Goal: Task Accomplishment & Management: Use online tool/utility

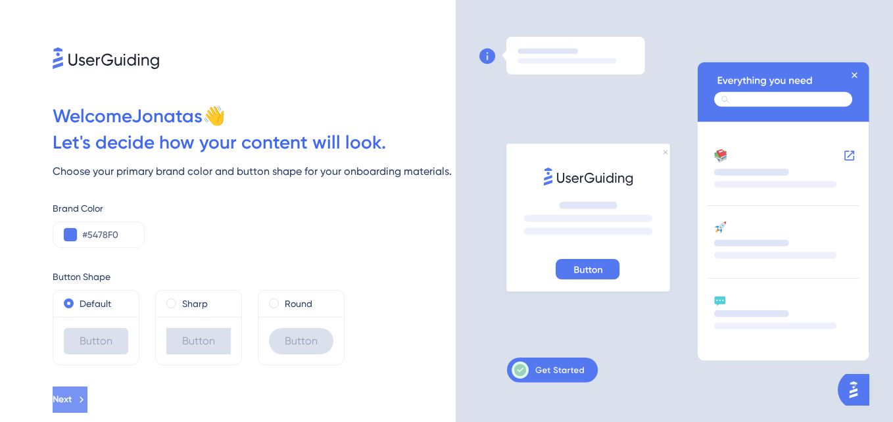
click at [87, 412] on button "Next" at bounding box center [70, 400] width 35 height 26
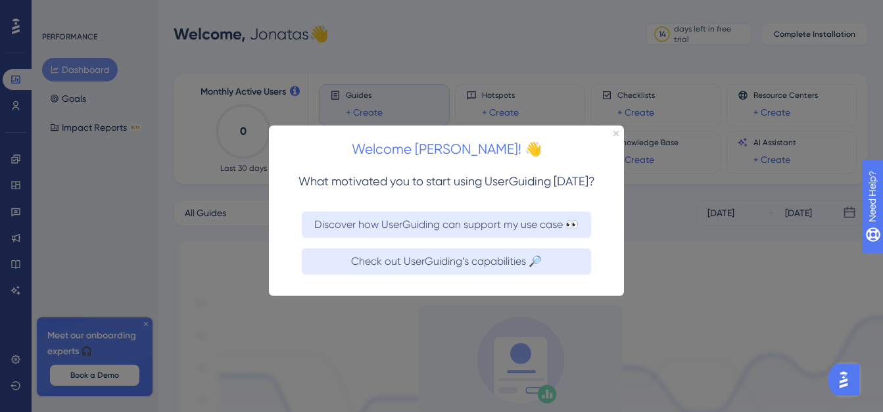
click at [214, 289] on div at bounding box center [441, 206] width 883 height 412
click at [613, 132] on icon "Close Preview" at bounding box center [615, 133] width 5 height 5
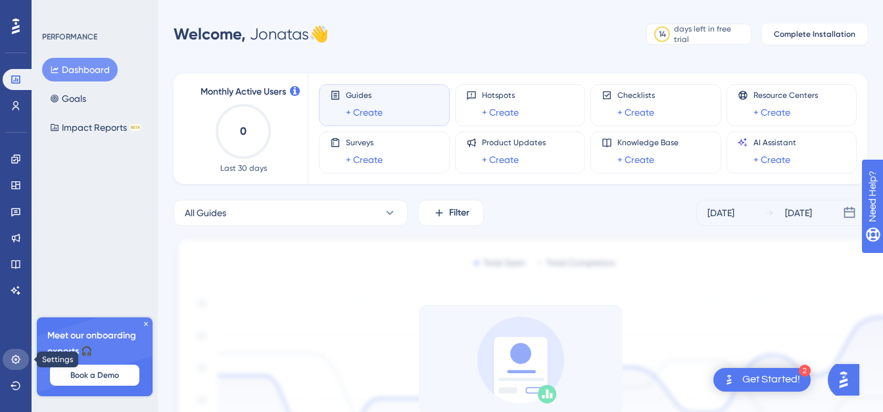
click at [18, 356] on icon at bounding box center [16, 359] width 11 height 11
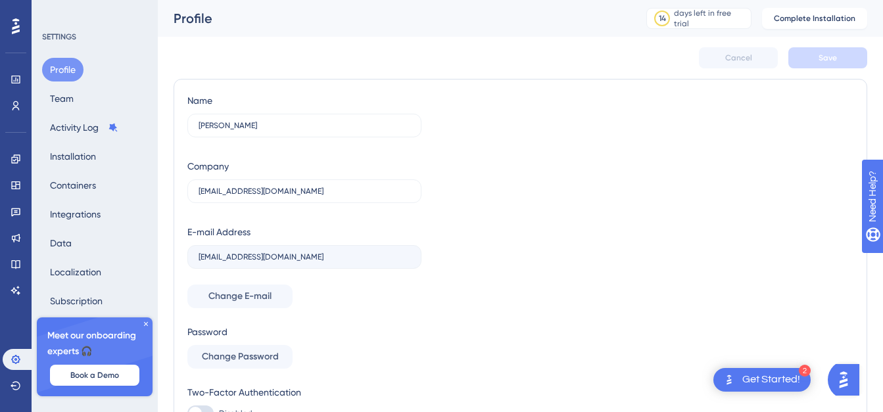
click at [134, 156] on img at bounding box center [132, 100] width 263 height 263
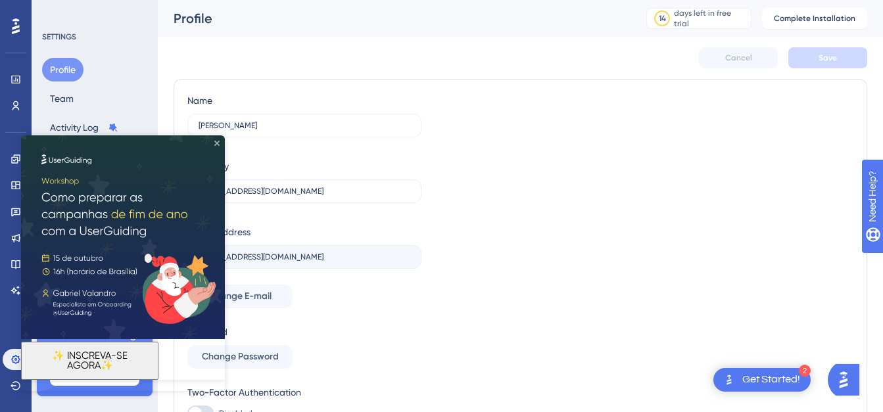
click at [218, 142] on icon "Close Preview" at bounding box center [216, 143] width 5 height 5
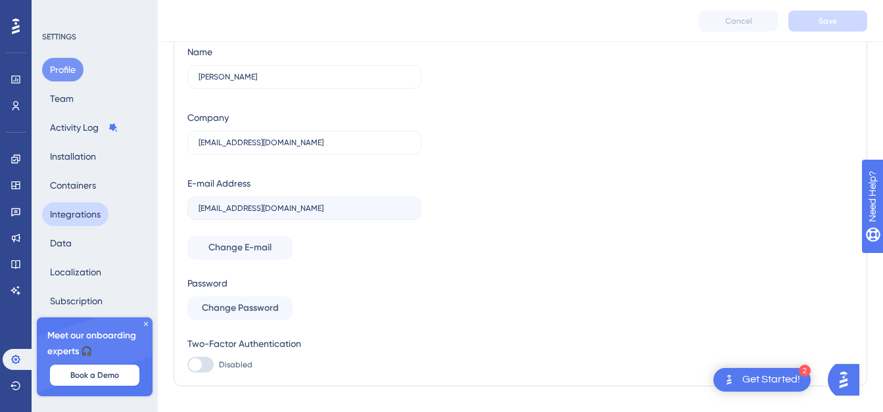
scroll to position [76, 0]
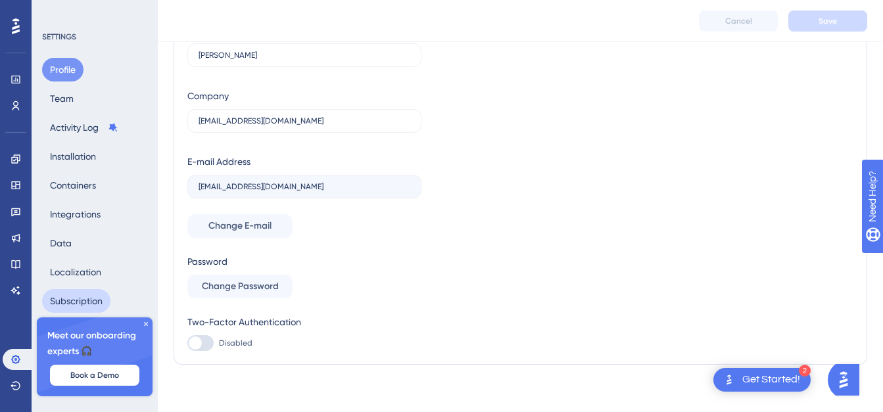
click at [70, 298] on button "Subscription" at bounding box center [76, 301] width 68 height 24
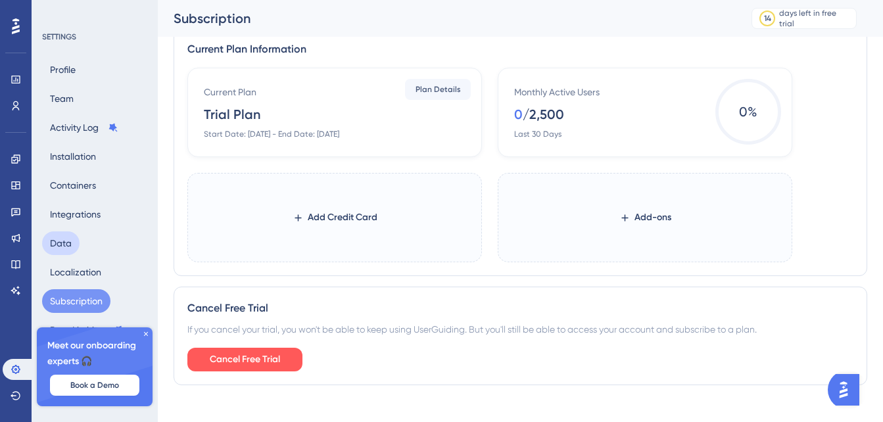
scroll to position [637, 0]
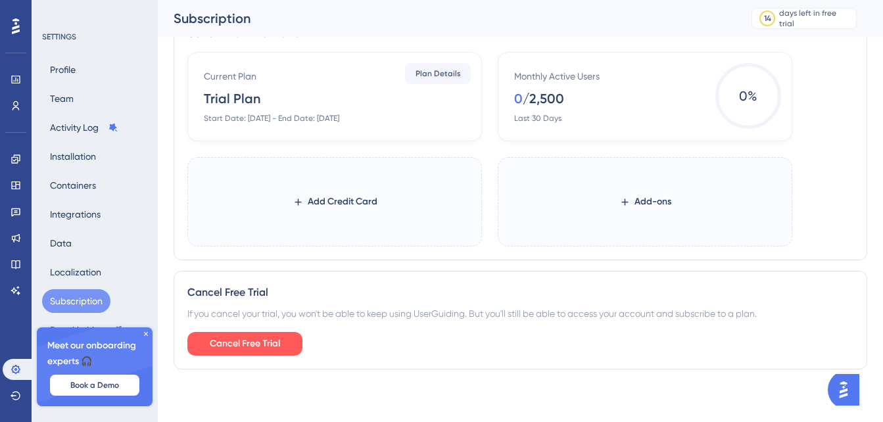
click at [145, 333] on icon at bounding box center [146, 334] width 8 height 8
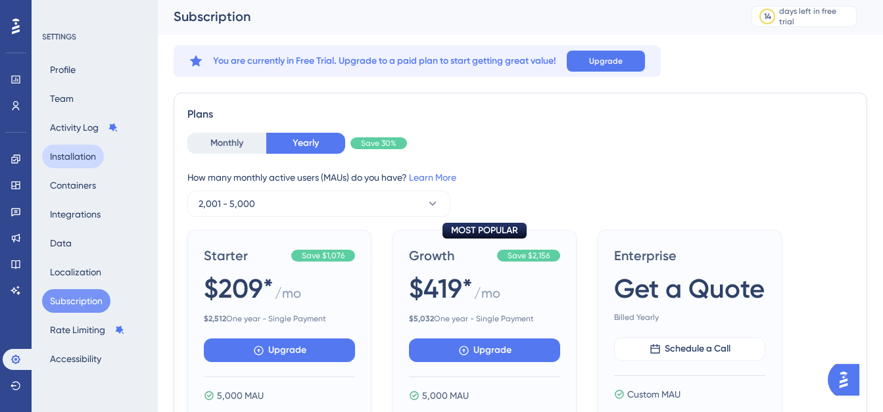
scroll to position [0, 0]
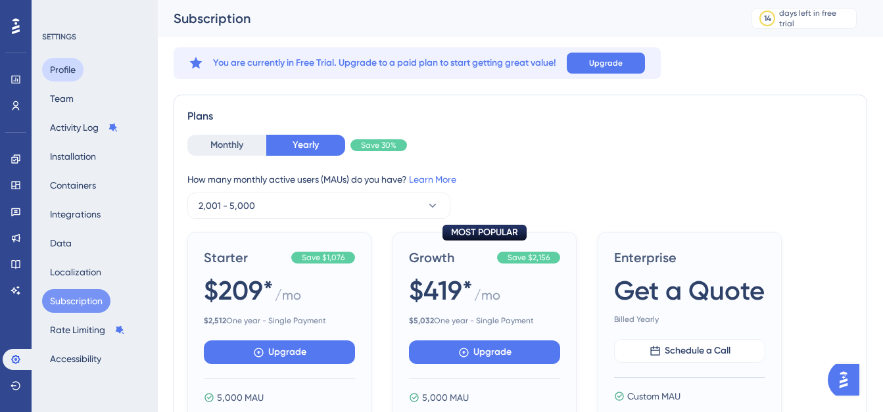
click at [58, 71] on button "Profile" at bounding box center [62, 70] width 41 height 24
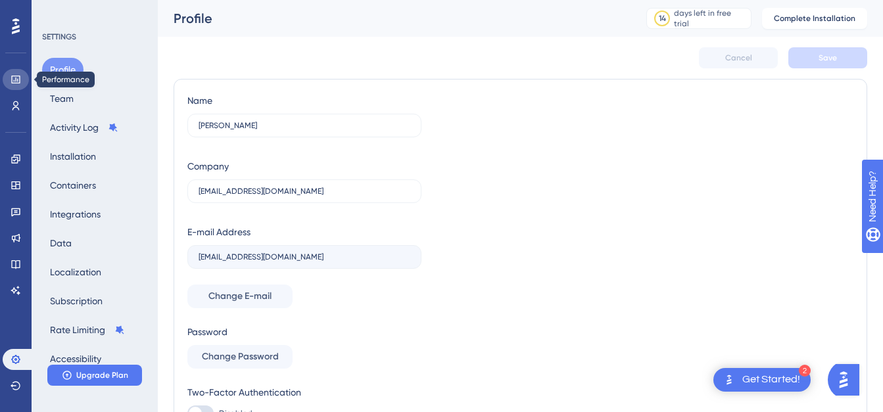
click at [16, 76] on icon at bounding box center [15, 80] width 9 height 8
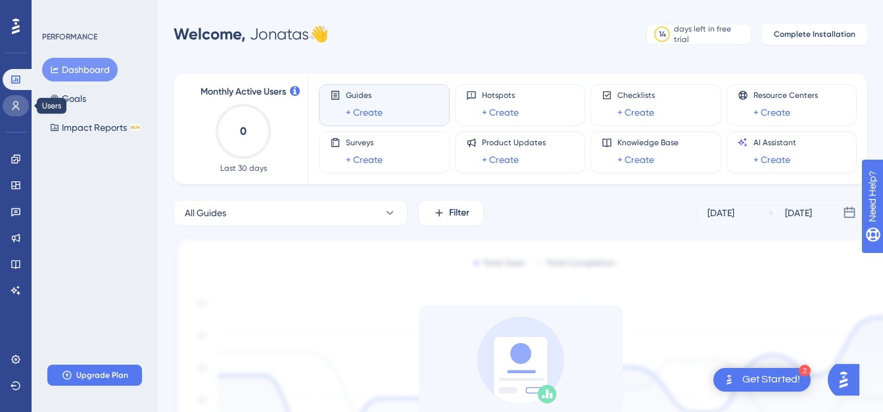
click at [14, 107] on icon at bounding box center [16, 106] width 11 height 11
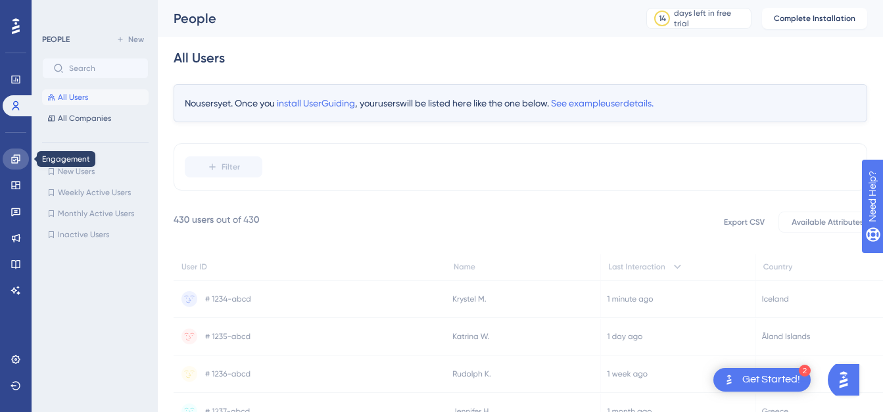
click at [17, 159] on icon at bounding box center [15, 159] width 9 height 9
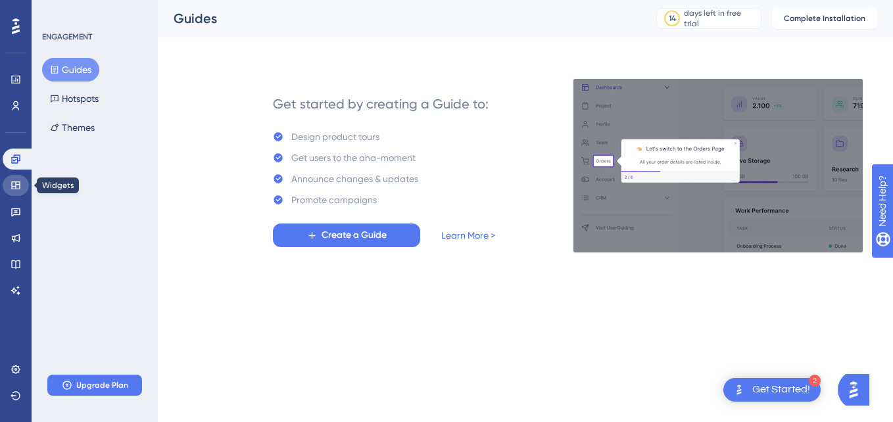
click at [17, 183] on icon at bounding box center [16, 185] width 11 height 11
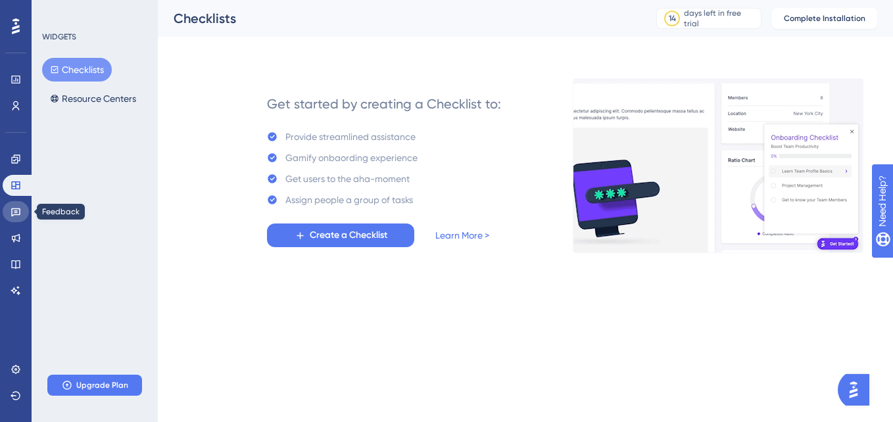
click at [4, 210] on link at bounding box center [16, 211] width 26 height 21
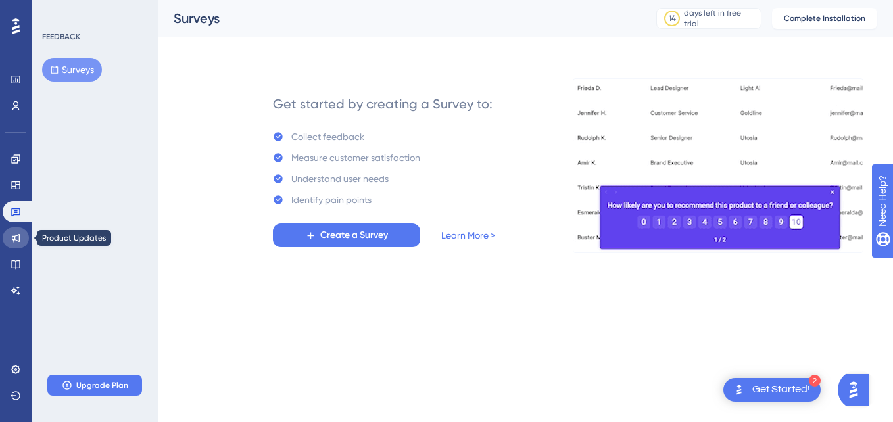
click at [15, 237] on icon at bounding box center [16, 238] width 9 height 9
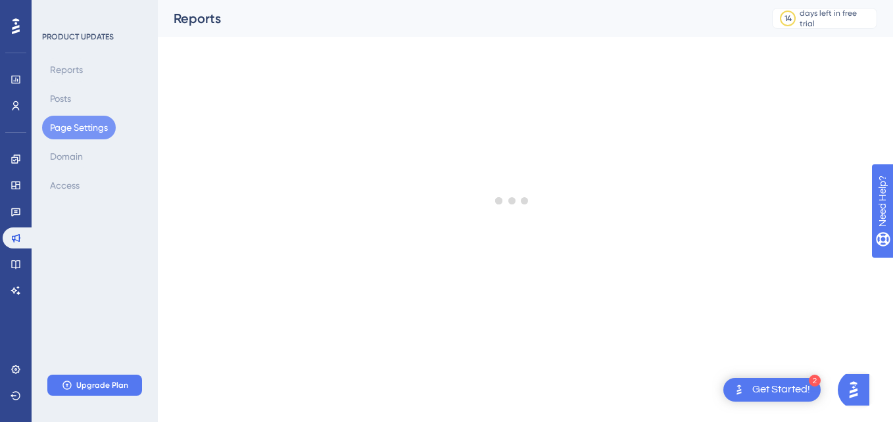
click at [20, 92] on div "Performance Users" at bounding box center [16, 92] width 26 height 47
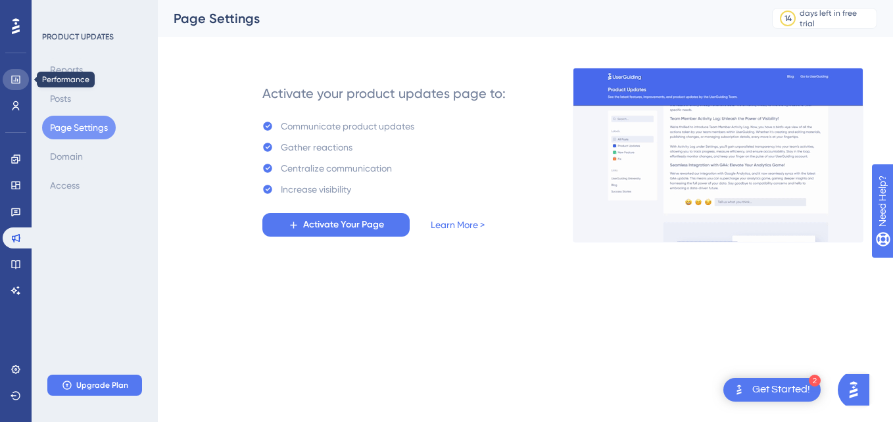
click at [20, 82] on icon at bounding box center [15, 80] width 9 height 8
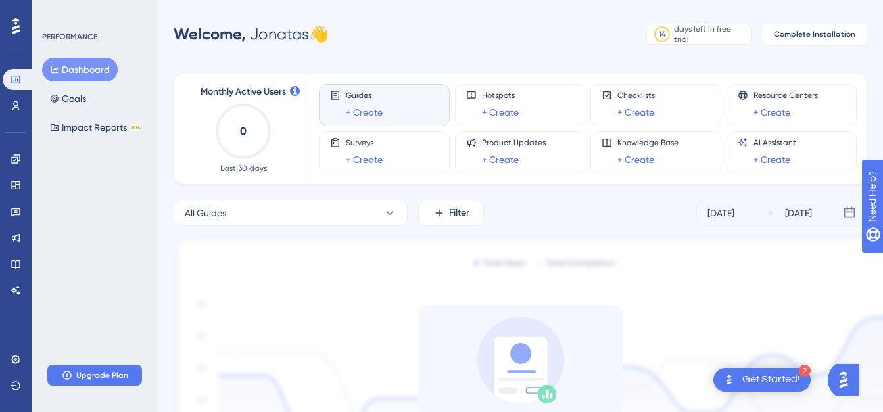
click at [244, 128] on text "0" at bounding box center [243, 131] width 7 height 12
click at [245, 87] on span "Monthly Active Users" at bounding box center [243, 92] width 85 height 16
click at [367, 101] on div "Guides + Create" at bounding box center [364, 105] width 37 height 30
click at [358, 116] on link "+ Create" at bounding box center [364, 113] width 37 height 16
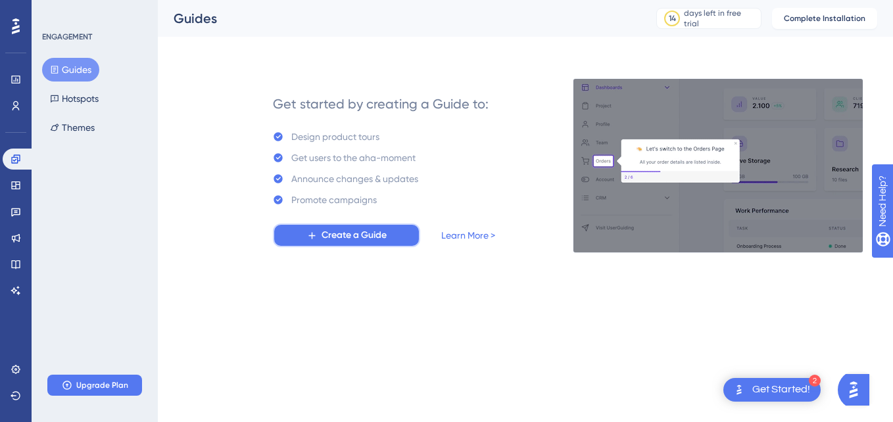
click at [334, 241] on button "Create a Guide" at bounding box center [346, 236] width 147 height 24
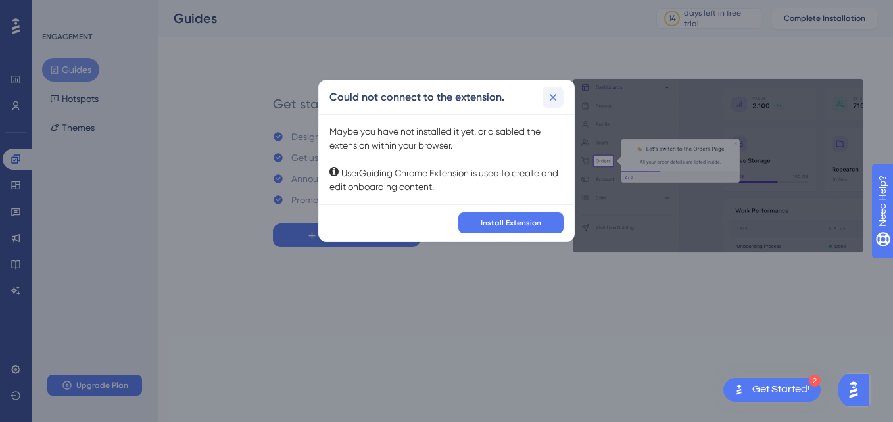
click at [552, 104] on button at bounding box center [552, 97] width 21 height 21
